Goal: Navigation & Orientation: Find specific page/section

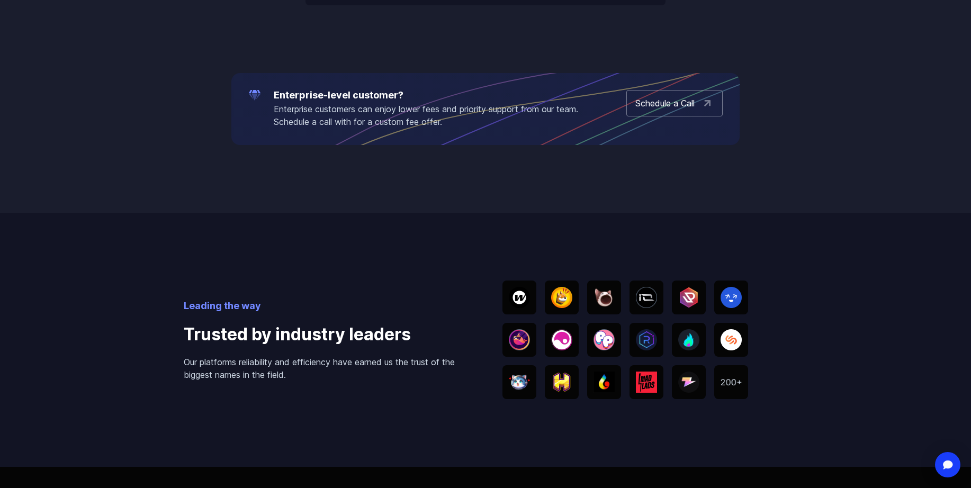
scroll to position [1904, 0]
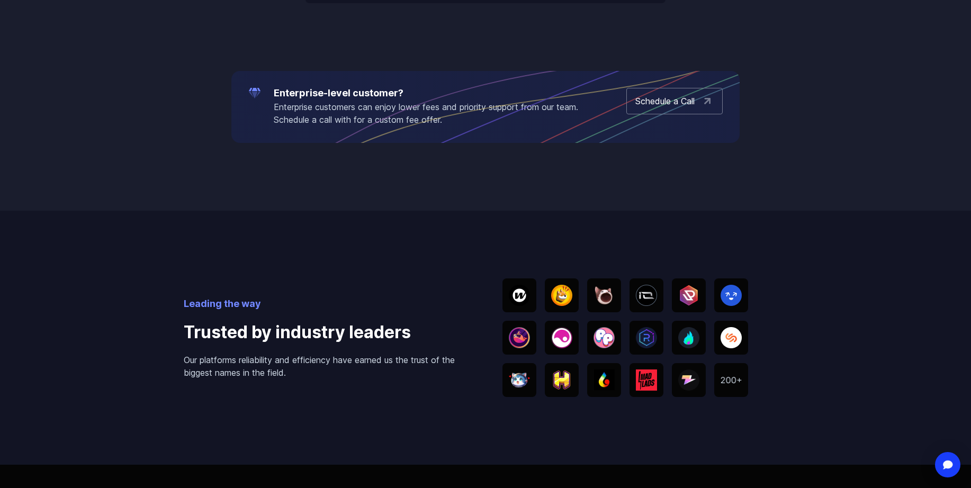
click at [509, 339] on img at bounding box center [519, 337] width 21 height 21
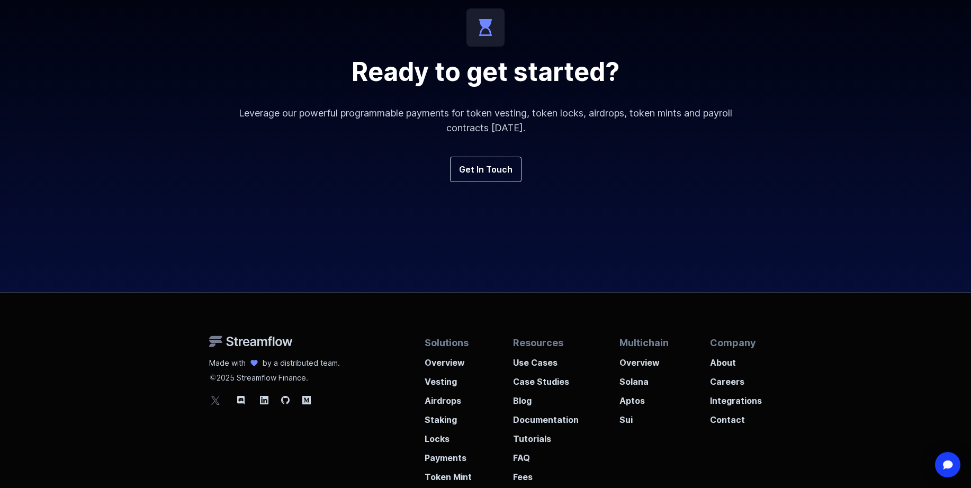
scroll to position [3926, 0]
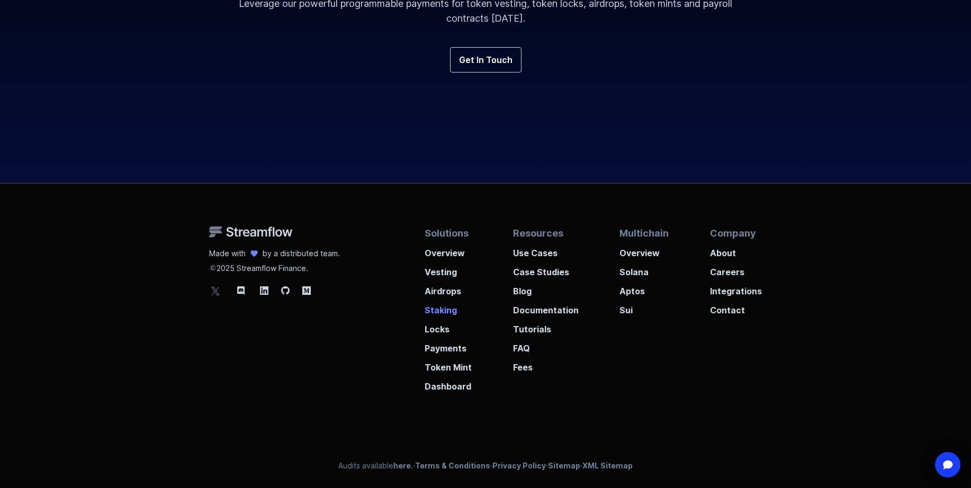
click at [440, 313] on p "Staking" at bounding box center [448, 307] width 47 height 19
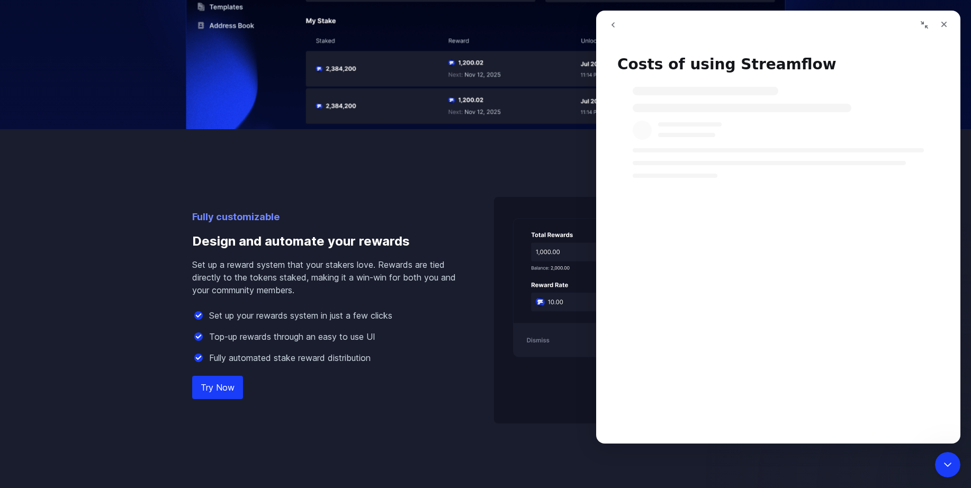
scroll to position [758, 0]
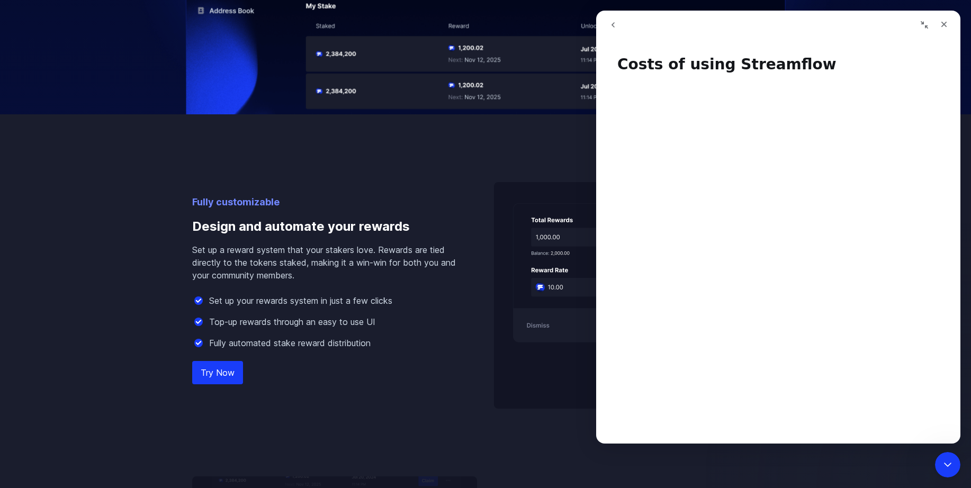
click at [498, 313] on img at bounding box center [636, 295] width 285 height 227
click at [944, 30] on div "Close" at bounding box center [944, 24] width 19 height 19
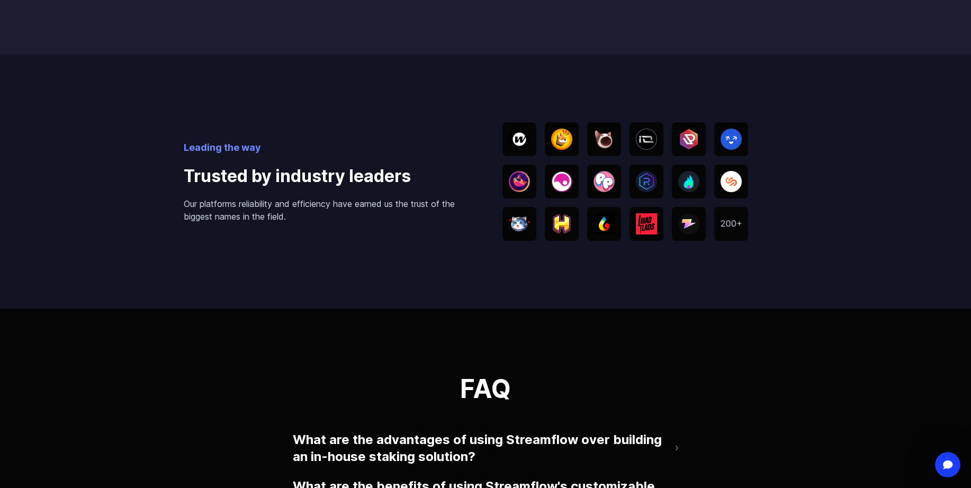
scroll to position [2085, 0]
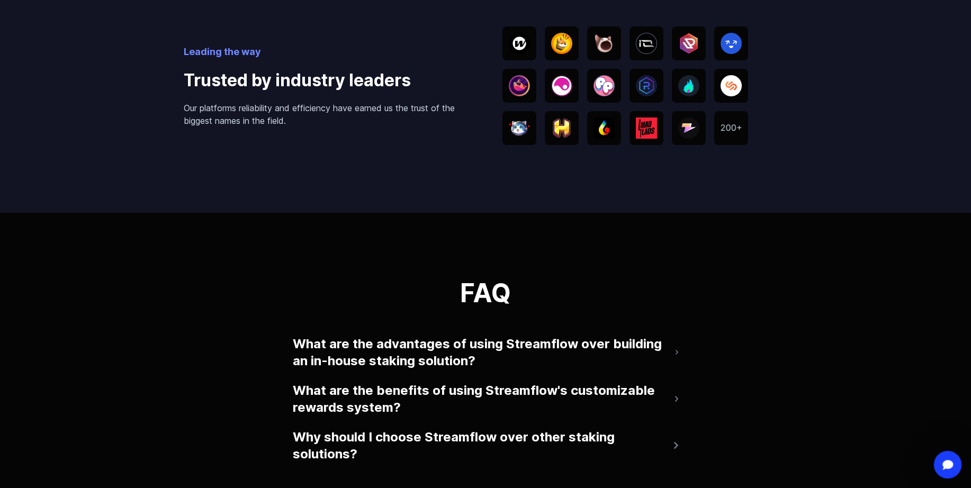
click at [938, 472] on div "Open Intercom Messenger" at bounding box center [946, 463] width 35 height 35
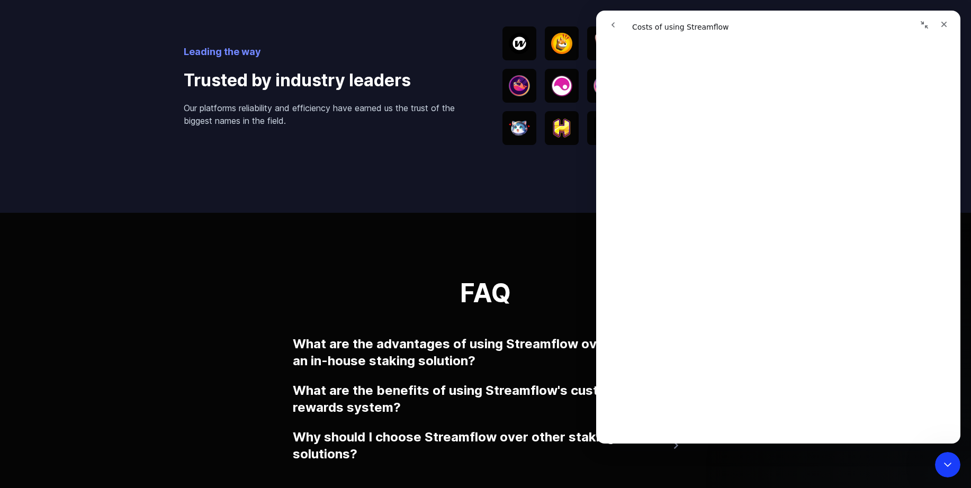
scroll to position [1409, 0]
click at [569, 208] on div "Leading the way Trusted by industry leaders Our platforms reliability and effic…" at bounding box center [486, 86] width 604 height 254
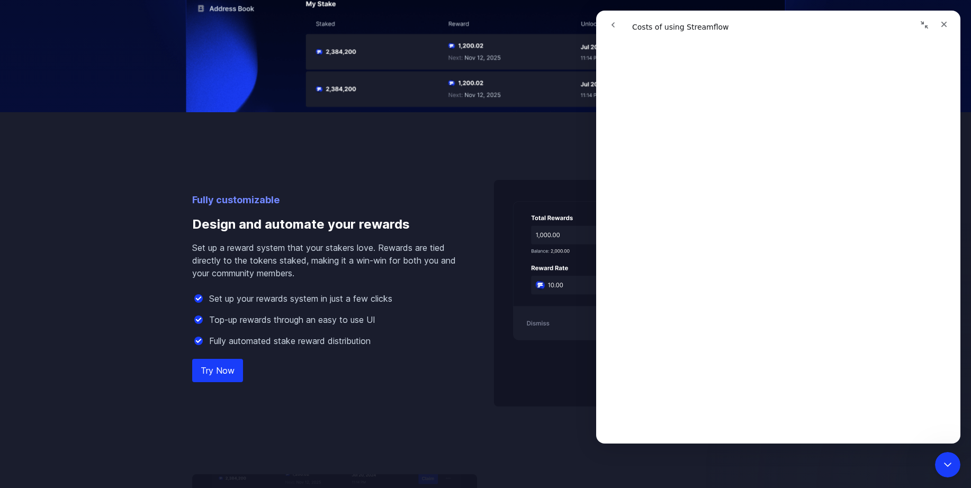
scroll to position [474, 0]
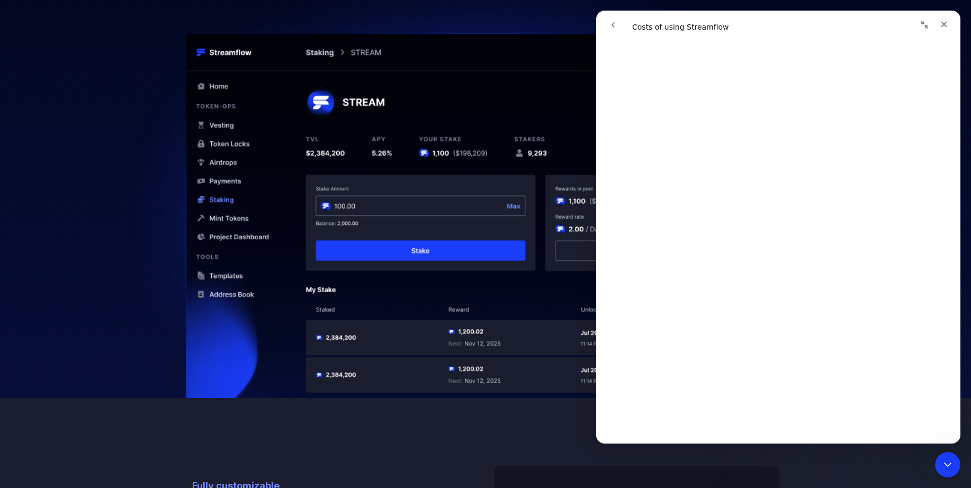
click at [522, 92] on img at bounding box center [485, 214] width 763 height 521
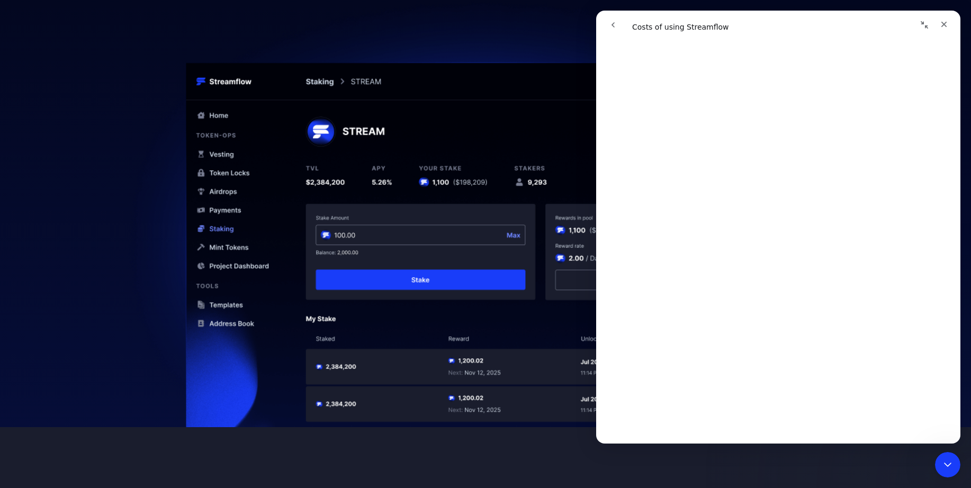
scroll to position [439, 0]
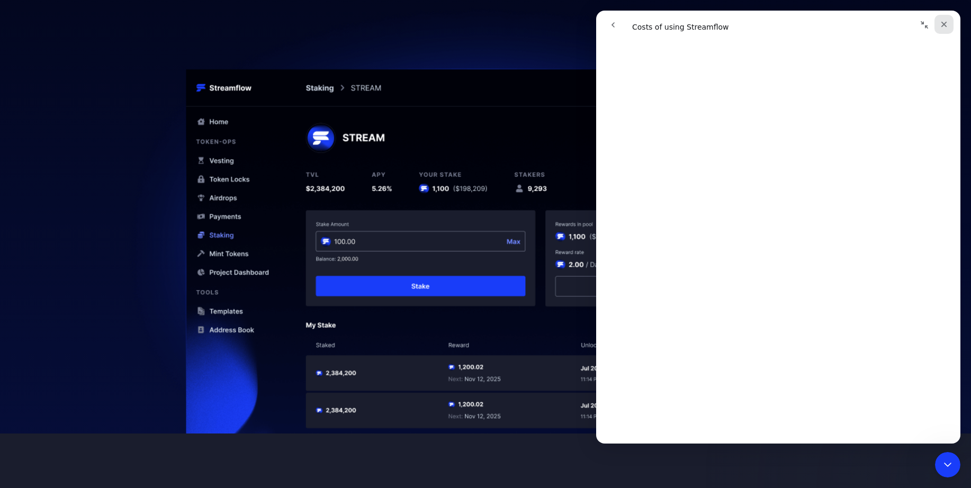
click at [941, 23] on icon "Close" at bounding box center [944, 24] width 8 height 8
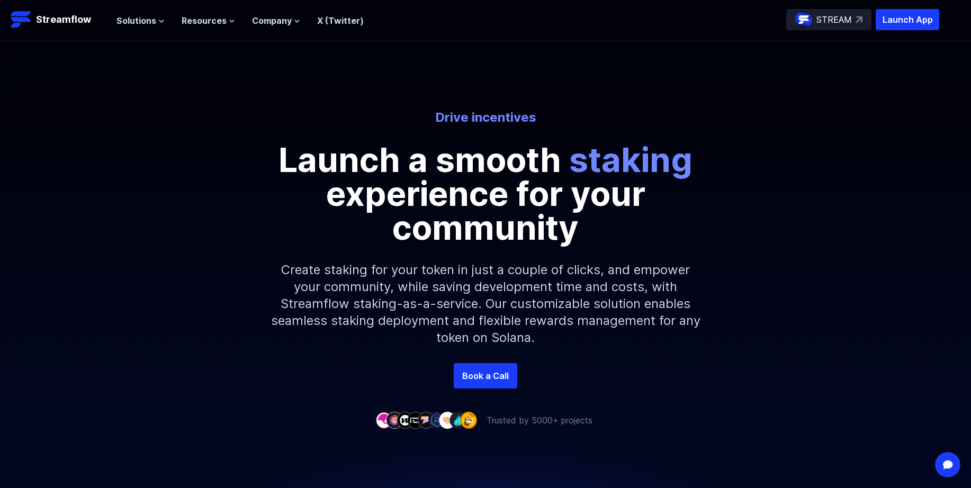
scroll to position [0, 0]
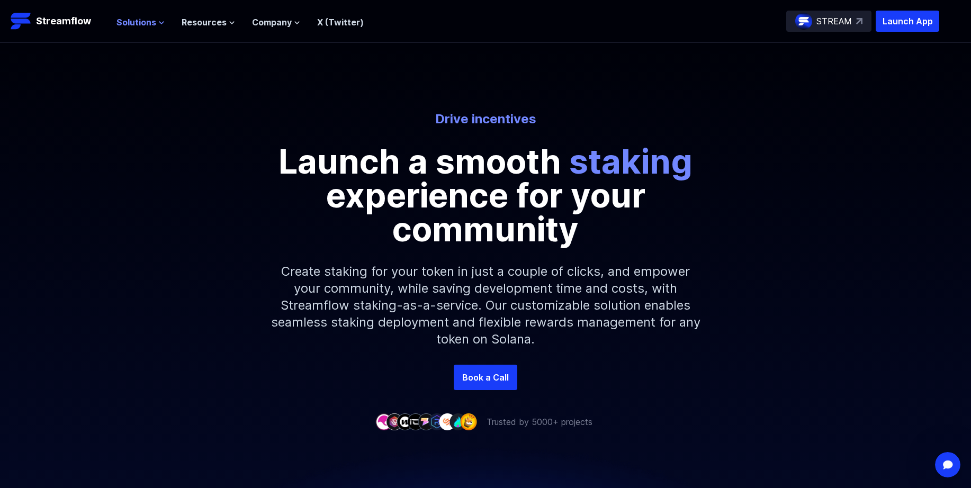
click at [148, 24] on span "Solutions" at bounding box center [136, 22] width 40 height 13
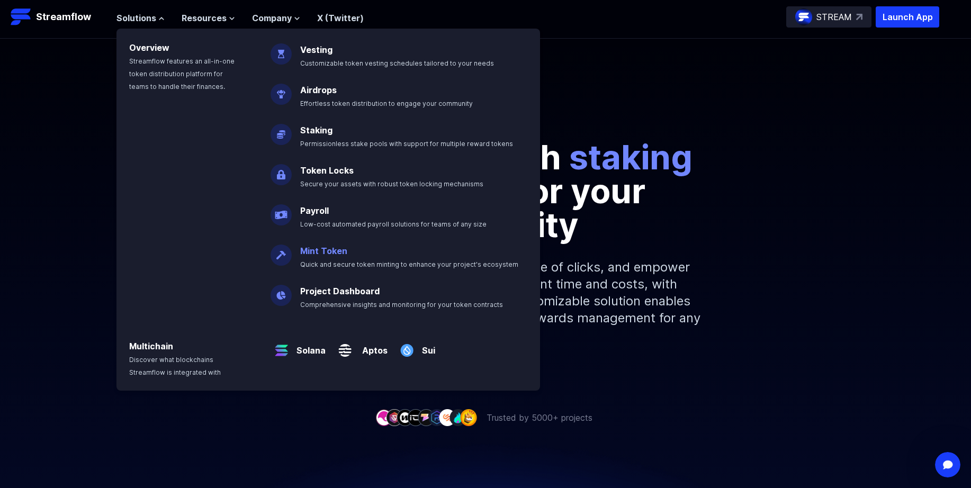
scroll to position [6, 0]
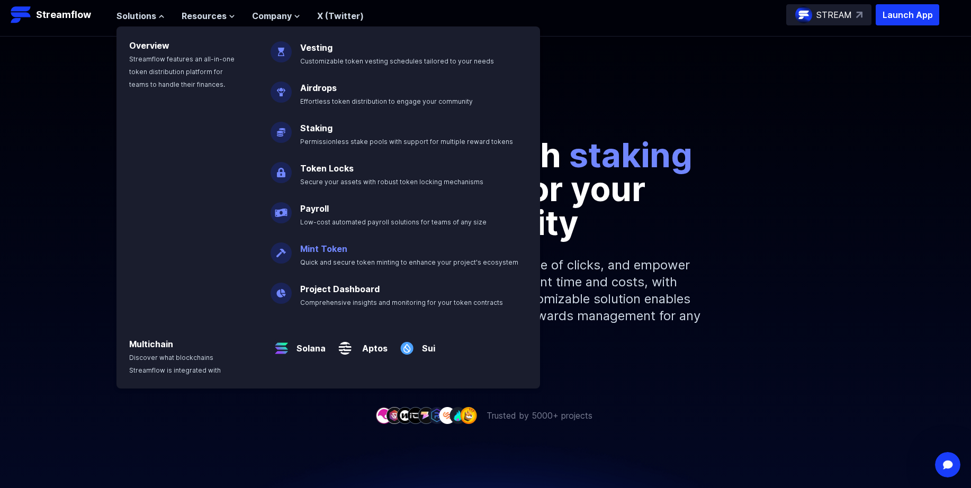
click at [308, 252] on link "Mint Token" at bounding box center [323, 249] width 47 height 11
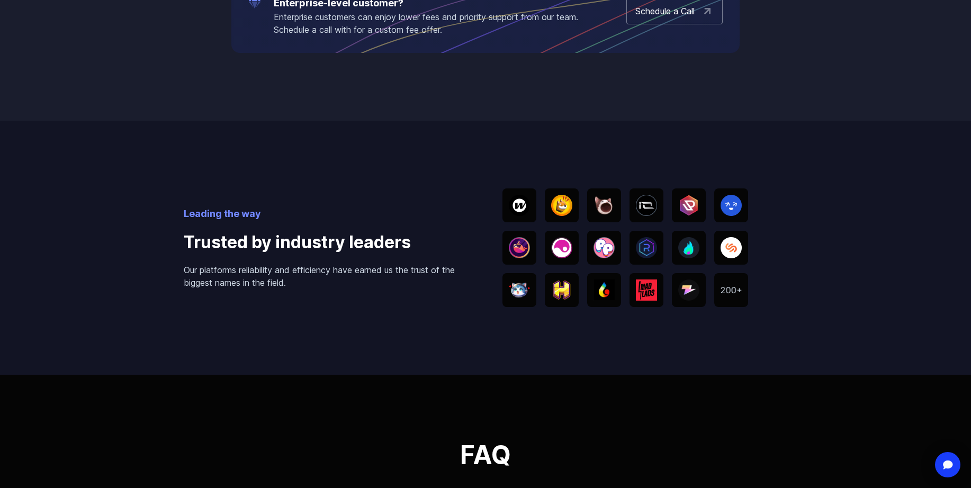
scroll to position [1791, 0]
click at [596, 299] on img at bounding box center [604, 289] width 21 height 21
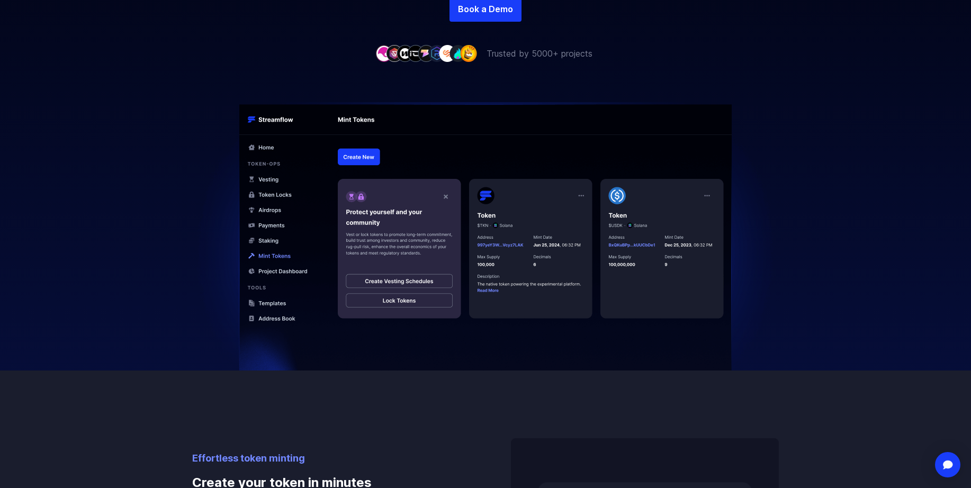
scroll to position [0, 0]
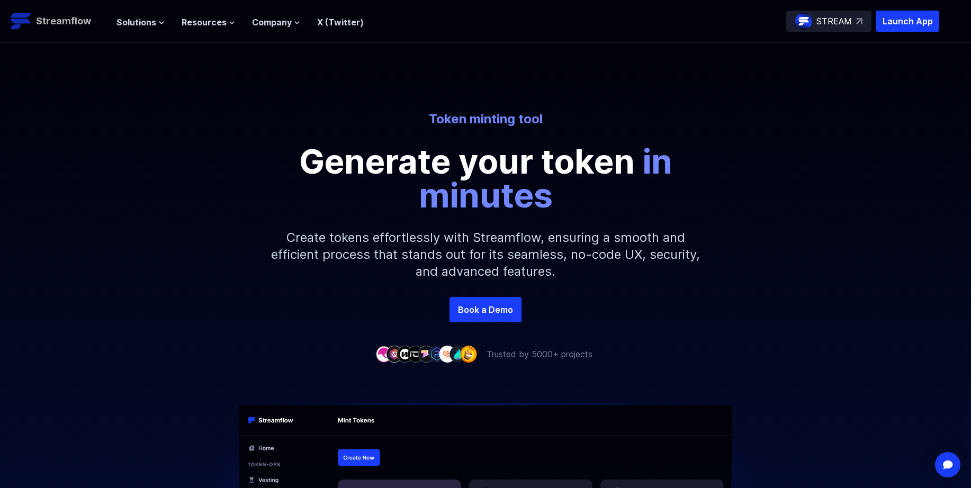
click at [79, 24] on p "Streamflow" at bounding box center [63, 21] width 55 height 15
